Goal: Entertainment & Leisure: Consume media (video, audio)

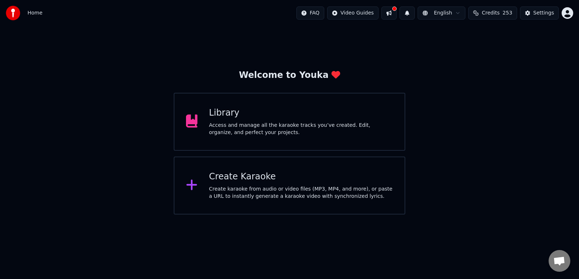
click at [273, 122] on div "Access and manage all the karaoke tracks you’ve created. Edit, organize, and pe…" at bounding box center [301, 129] width 184 height 14
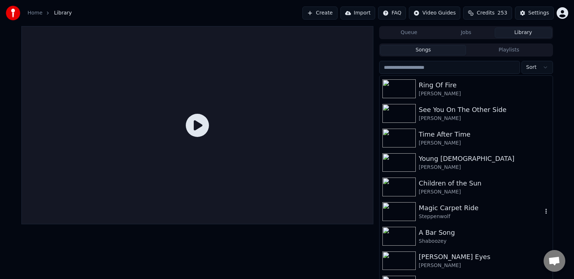
scroll to position [88, 0]
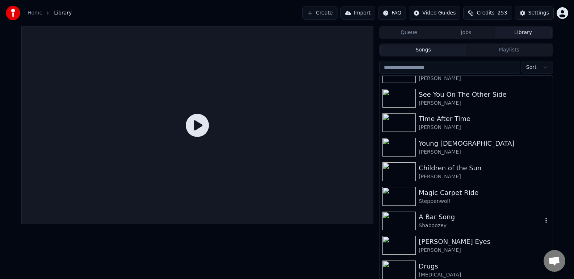
click at [452, 220] on div "A Bar Song" at bounding box center [479, 217] width 123 height 10
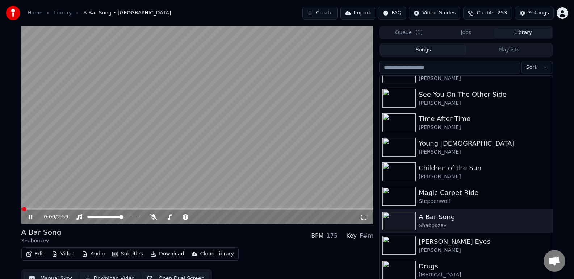
click at [29, 217] on icon at bounding box center [31, 217] width 4 height 4
click at [21, 208] on span at bounding box center [23, 209] width 4 height 4
click at [363, 219] on icon at bounding box center [363, 217] width 7 height 6
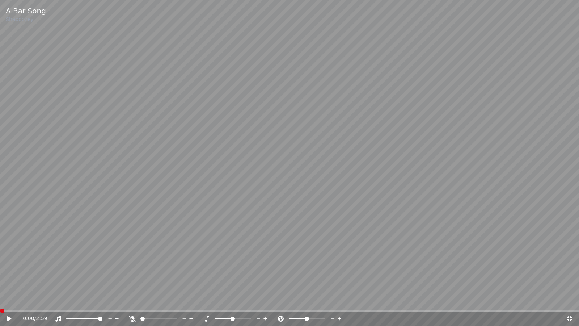
click at [10, 278] on icon at bounding box center [14, 319] width 17 height 6
